Goal: Task Accomplishment & Management: Use online tool/utility

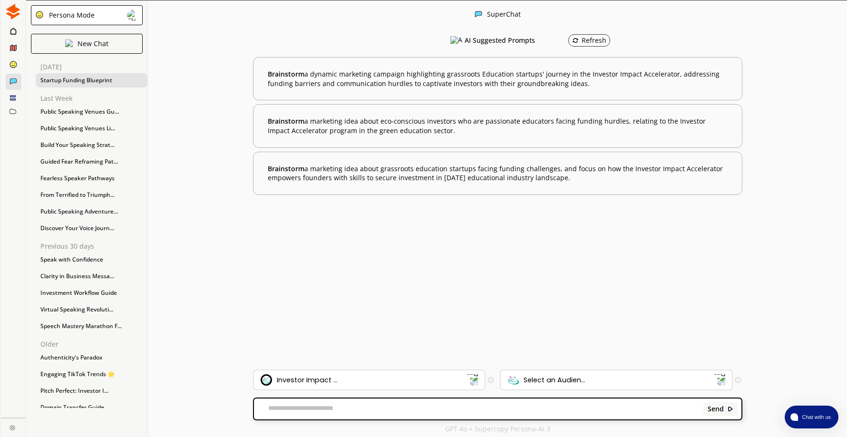
click at [96, 79] on div "Startup Funding Blueprint" at bounding box center [92, 80] width 112 height 14
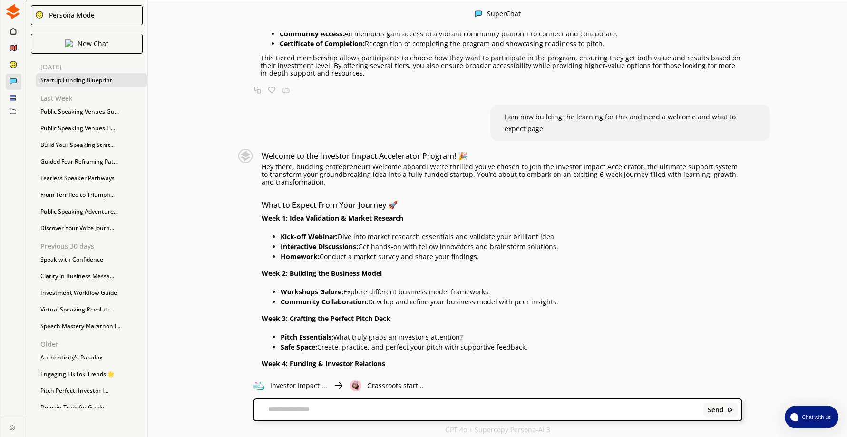
scroll to position [1141, 0]
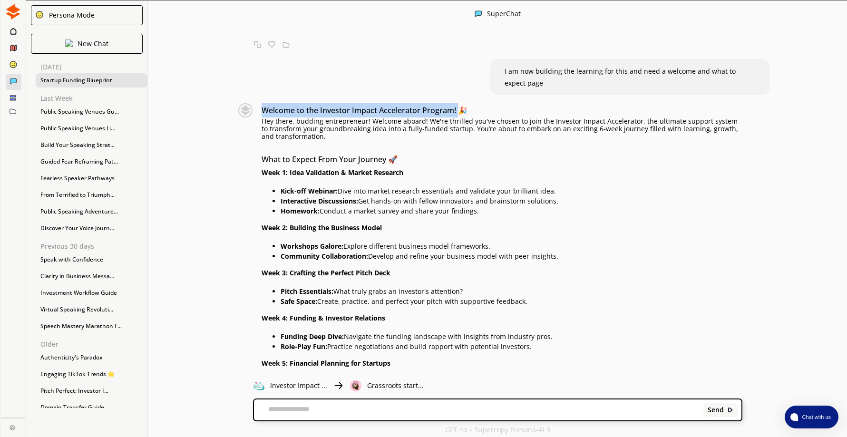
drag, startPoint x: 266, startPoint y: 98, endPoint x: 460, endPoint y: 97, distance: 193.5
click at [460, 103] on h3 "Welcome to the Investor Impact Accelerator Program! 🎉" at bounding box center [501, 110] width 481 height 14
drag, startPoint x: 460, startPoint y: 97, endPoint x: 457, endPoint y: 139, distance: 41.9
click at [454, 139] on div "Welcome to the Investor Impact Accelerator Program! 🎉 Hey there, budding entrep…" at bounding box center [501, 364] width 481 height 523
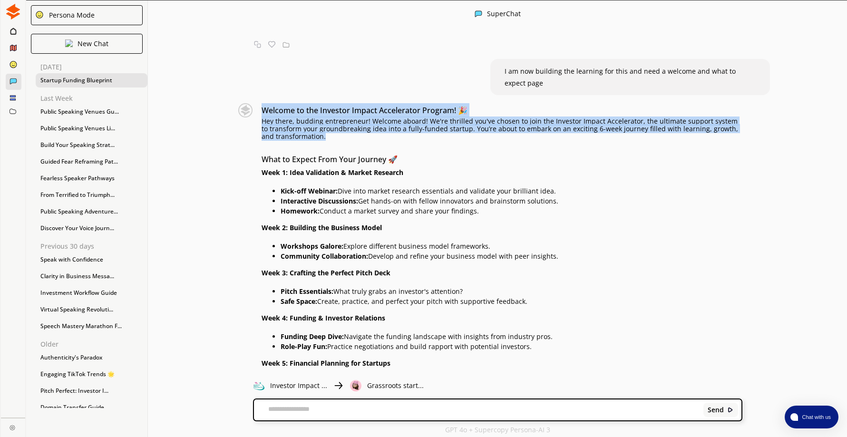
drag, startPoint x: 264, startPoint y: 96, endPoint x: 320, endPoint y: 124, distance: 61.9
click at [320, 124] on div "Welcome to the Investor Impact Accelerator Program! 🎉 Hey there, budding entrep…" at bounding box center [501, 364] width 481 height 523
drag, startPoint x: 320, startPoint y: 124, endPoint x: 292, endPoint y: 112, distance: 30.3
copy div "Welcome to the Investor Impact Accelerator Program! 🎉 Hey there, budding entrep…"
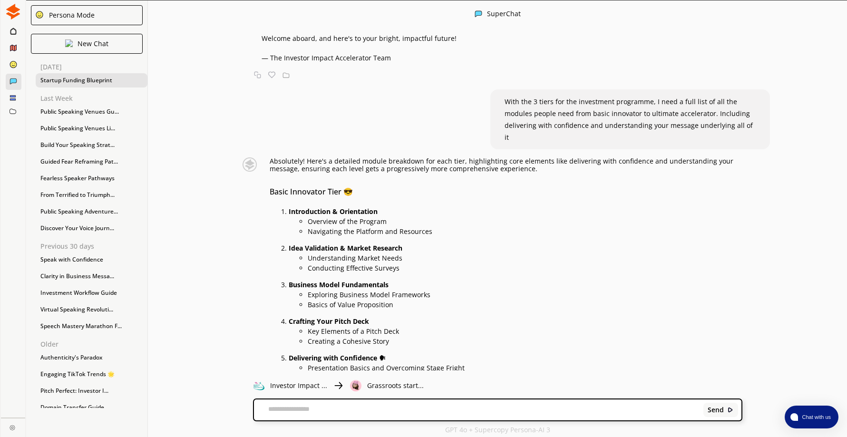
scroll to position [1759, 0]
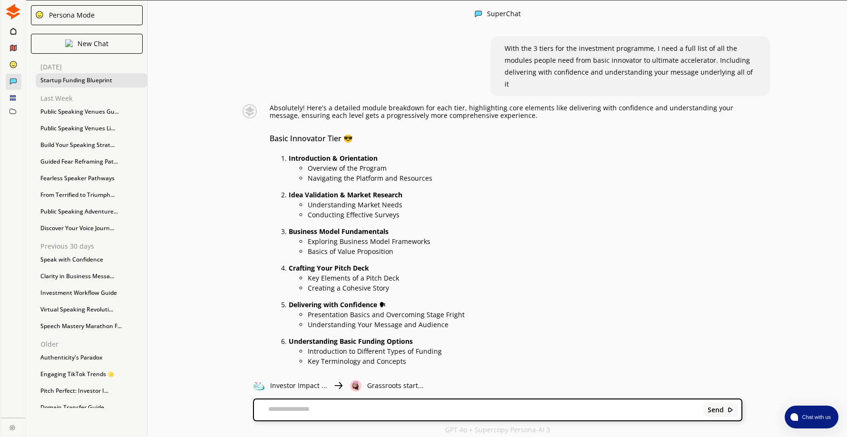
click at [321, 411] on textarea at bounding box center [477, 410] width 446 height 10
type textarea "**********"
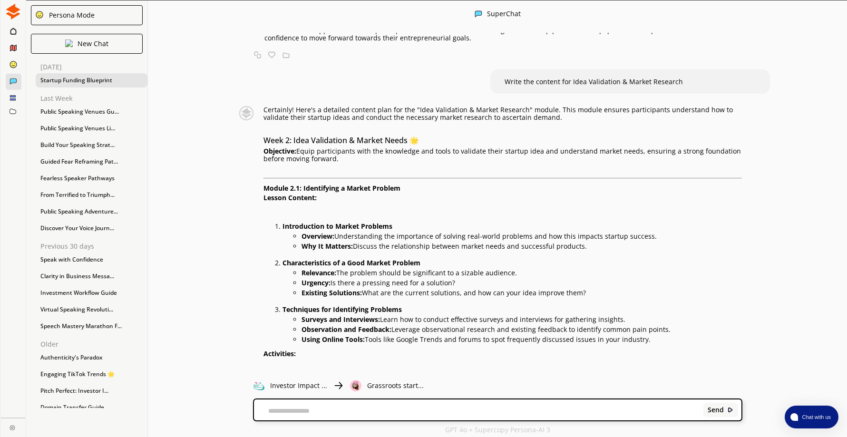
scroll to position [4560, 0]
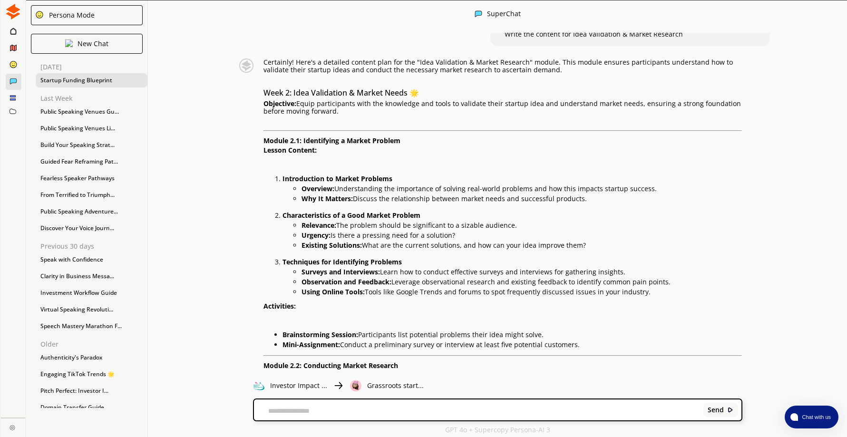
click at [299, 411] on textarea at bounding box center [477, 411] width 446 height 8
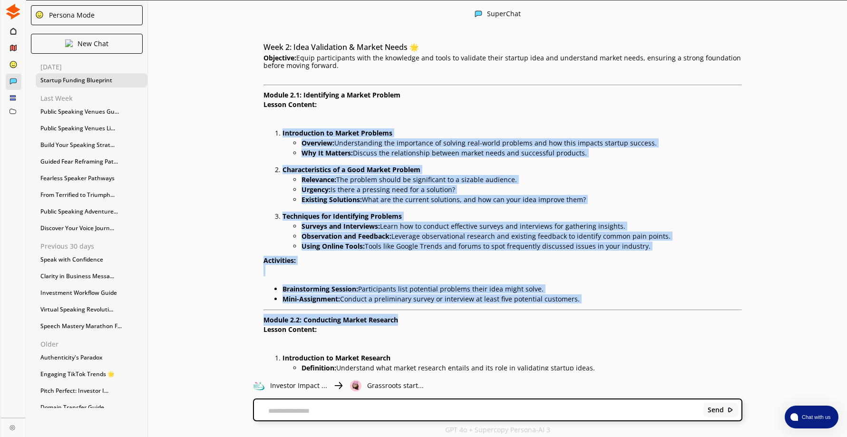
scroll to position [4607, 0]
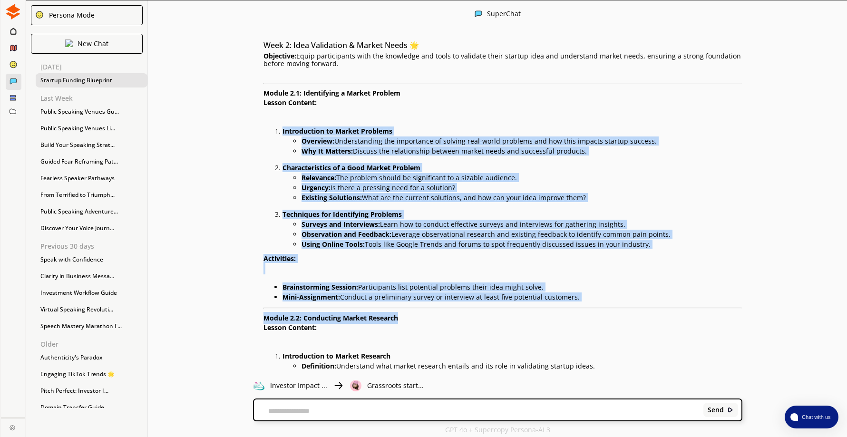
drag, startPoint x: 278, startPoint y: 155, endPoint x: 596, endPoint y: 271, distance: 338.5
click at [596, 271] on div "Certainly! Here's a detailed content plan for the "Idea Validation & Market Res…" at bounding box center [502, 340] width 479 height 658
copy div "Introduction to Market Problems Overview: Understanding the importance of solvi…"
